Goal: Navigation & Orientation: Find specific page/section

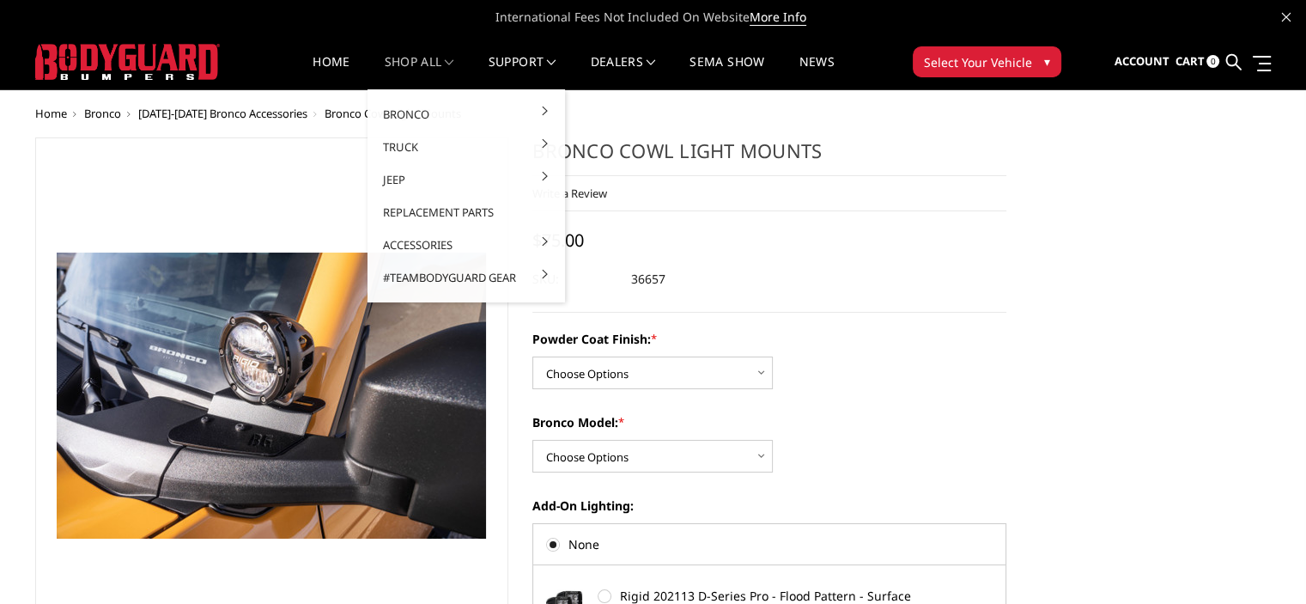
click at [419, 61] on link "shop all" at bounding box center [420, 72] width 70 height 33
